Goal: Information Seeking & Learning: Check status

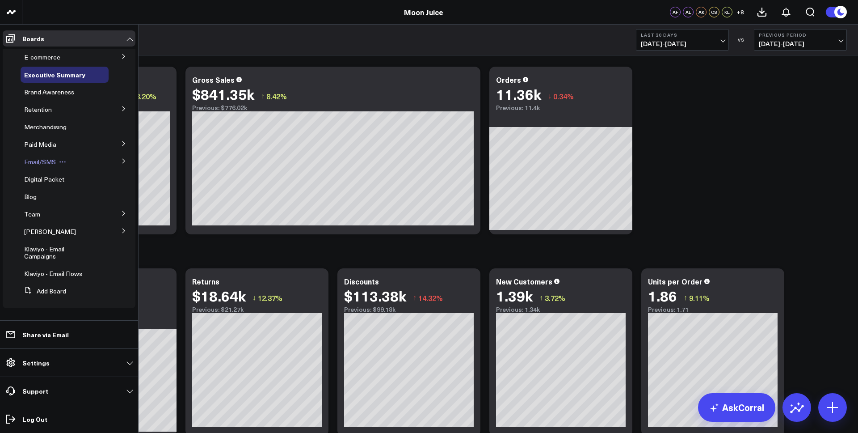
click at [54, 160] on span "Email/SMS" at bounding box center [40, 161] width 32 height 8
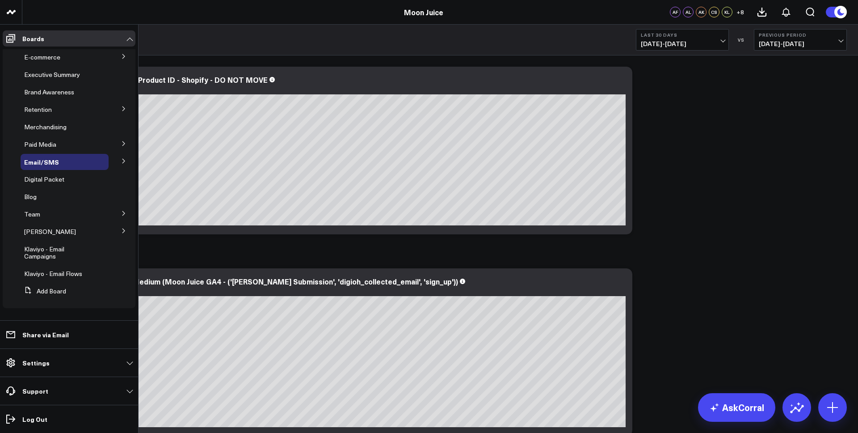
click at [122, 158] on icon at bounding box center [123, 160] width 5 height 5
click at [57, 191] on span "Email Performance" at bounding box center [57, 194] width 54 height 8
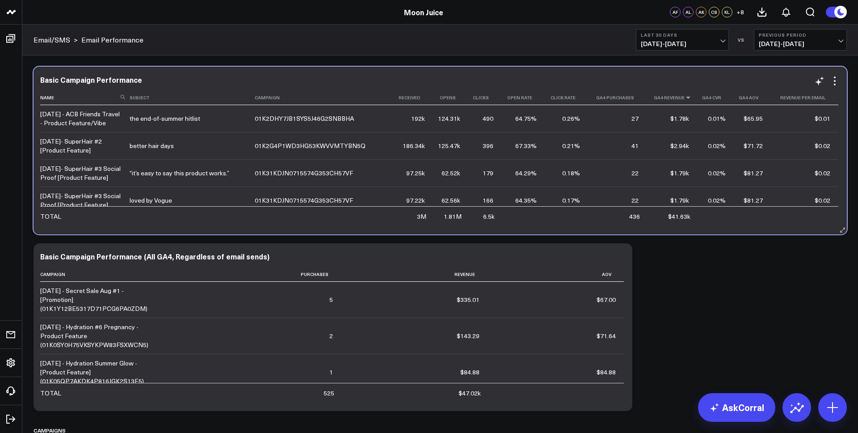
click at [685, 99] on icon at bounding box center [688, 97] width 7 height 5
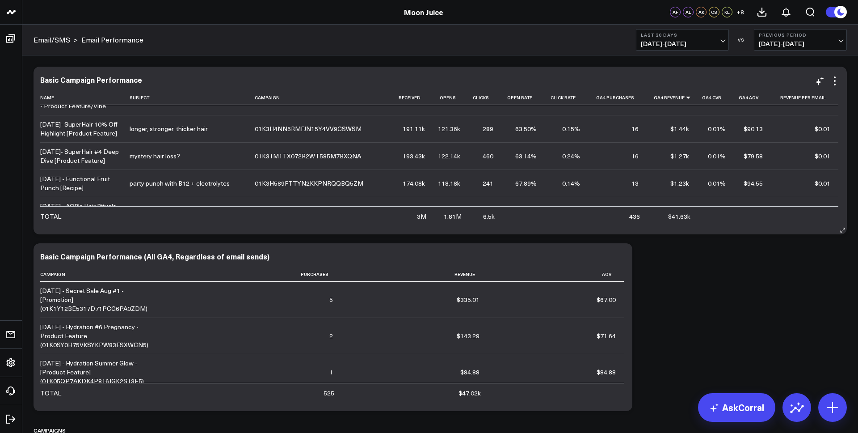
scroll to position [211, 0]
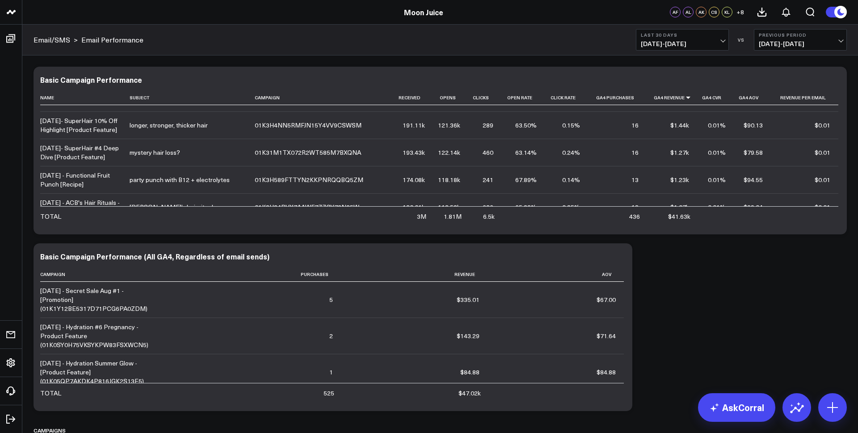
click at [688, 46] on span "[DATE] - [DATE]" at bounding box center [682, 43] width 83 height 7
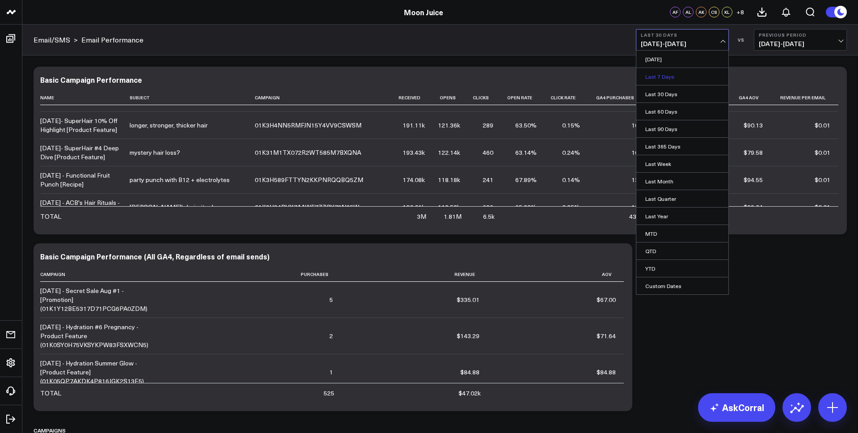
click at [676, 76] on link "Last 7 Days" at bounding box center [683, 76] width 92 height 17
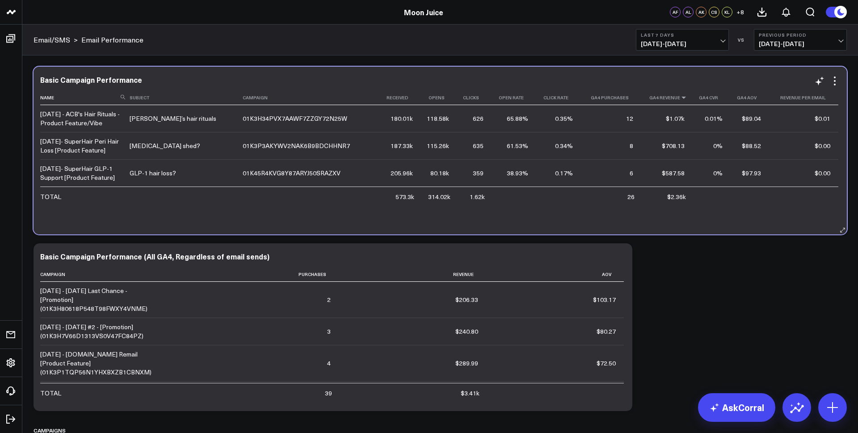
click at [680, 97] on icon at bounding box center [683, 97] width 7 height 5
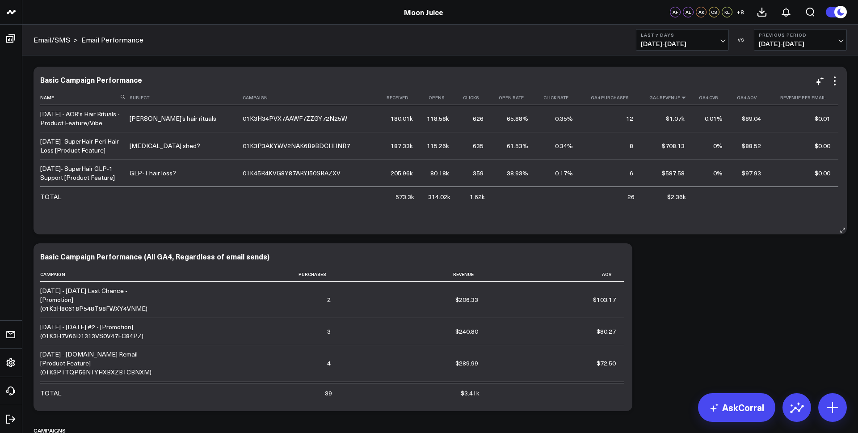
click at [680, 95] on icon at bounding box center [683, 97] width 7 height 5
click at [680, 100] on icon at bounding box center [683, 97] width 7 height 5
